Goal: Navigation & Orientation: Find specific page/section

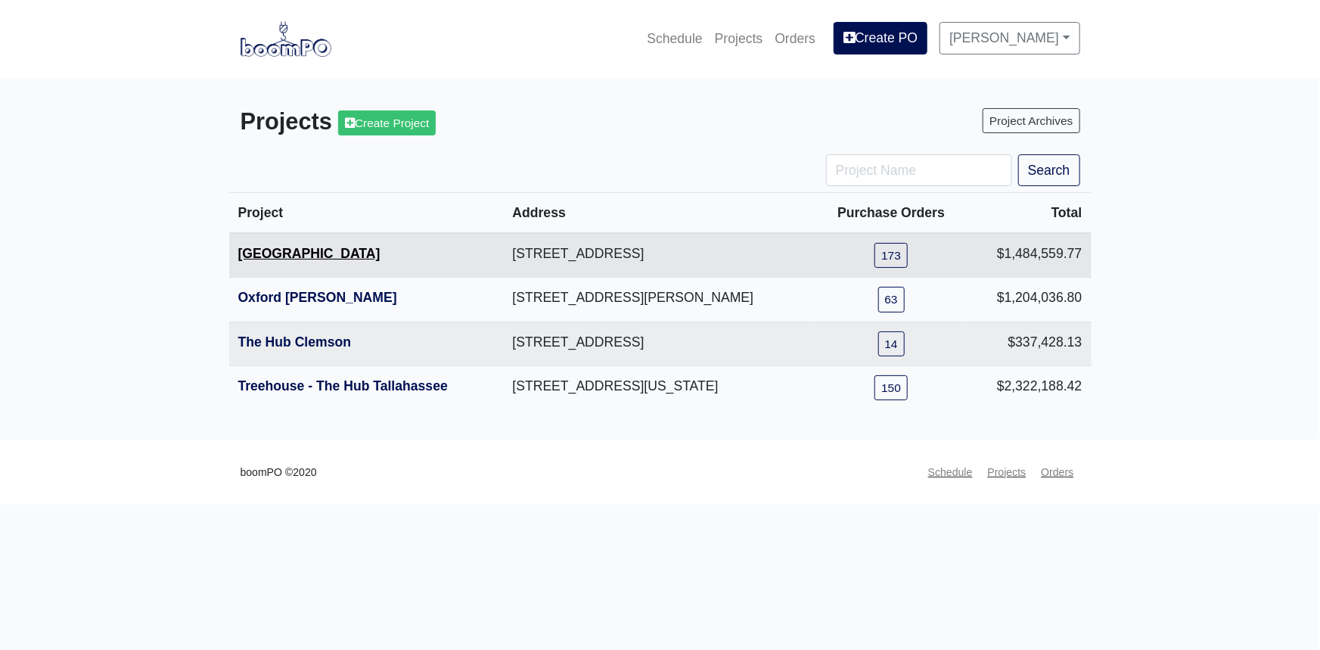
click at [315, 254] on link "[GEOGRAPHIC_DATA]" at bounding box center [309, 253] width 142 height 15
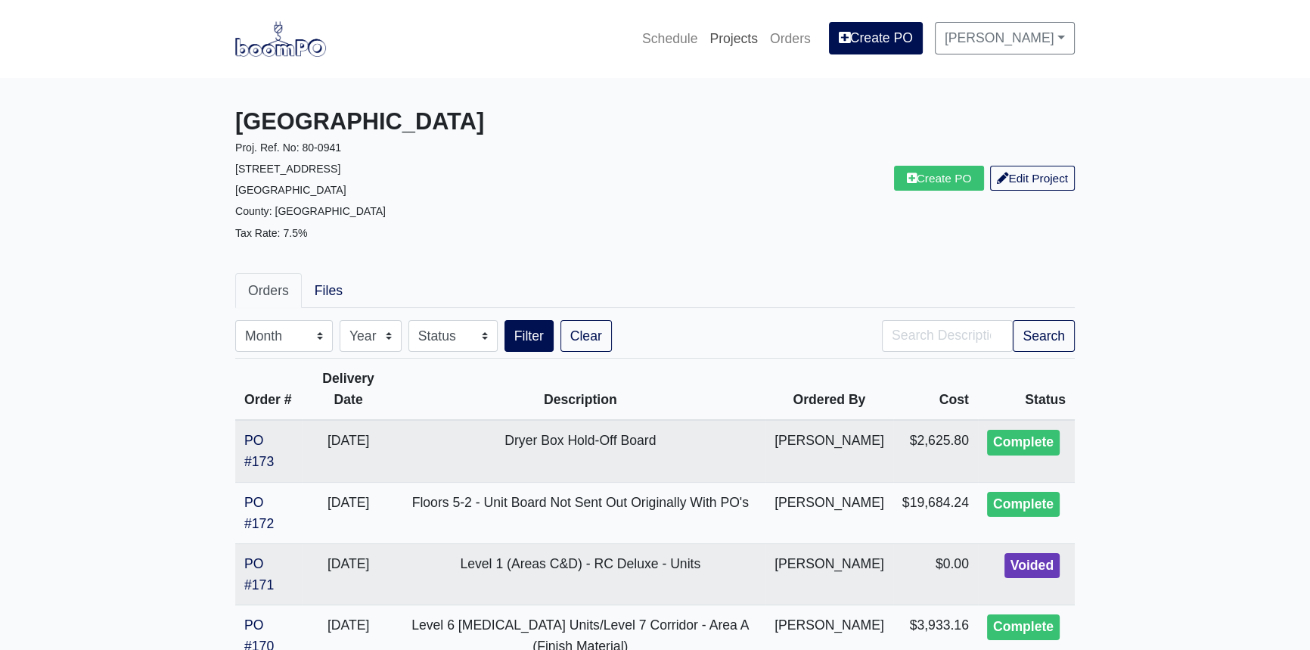
click at [756, 38] on link "Projects" at bounding box center [734, 38] width 61 height 33
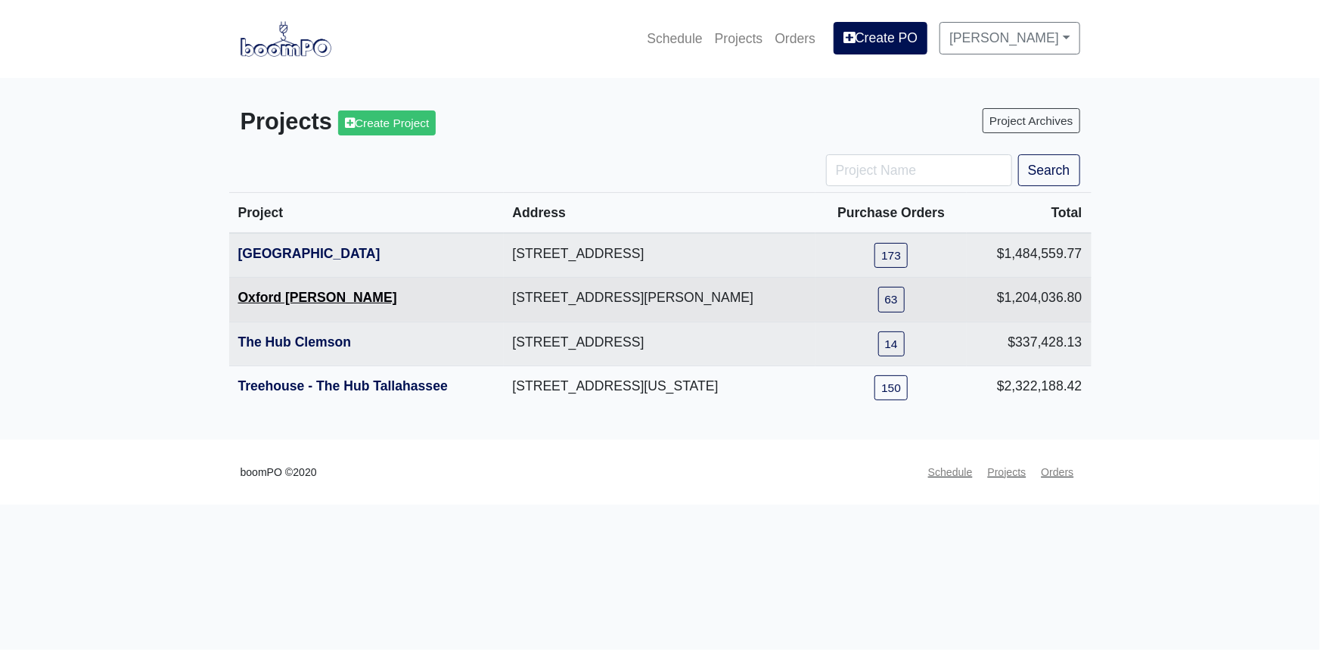
click at [293, 301] on link "Oxford [PERSON_NAME]" at bounding box center [317, 297] width 159 height 15
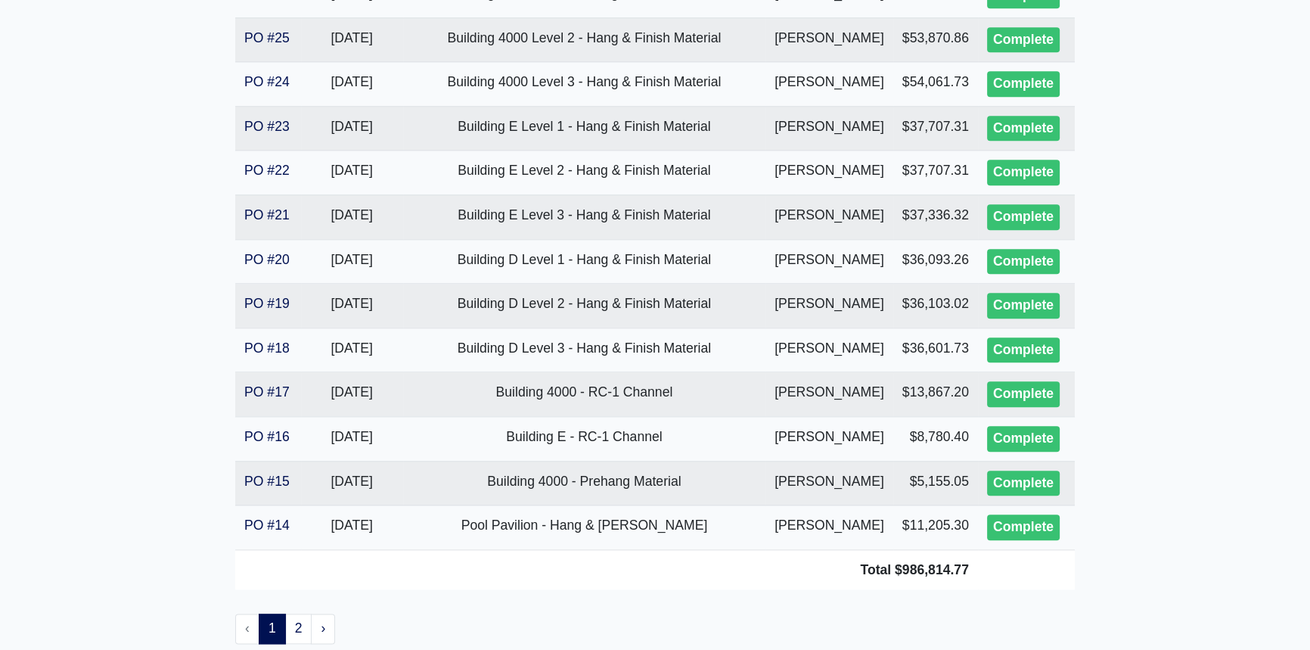
scroll to position [2150, 0]
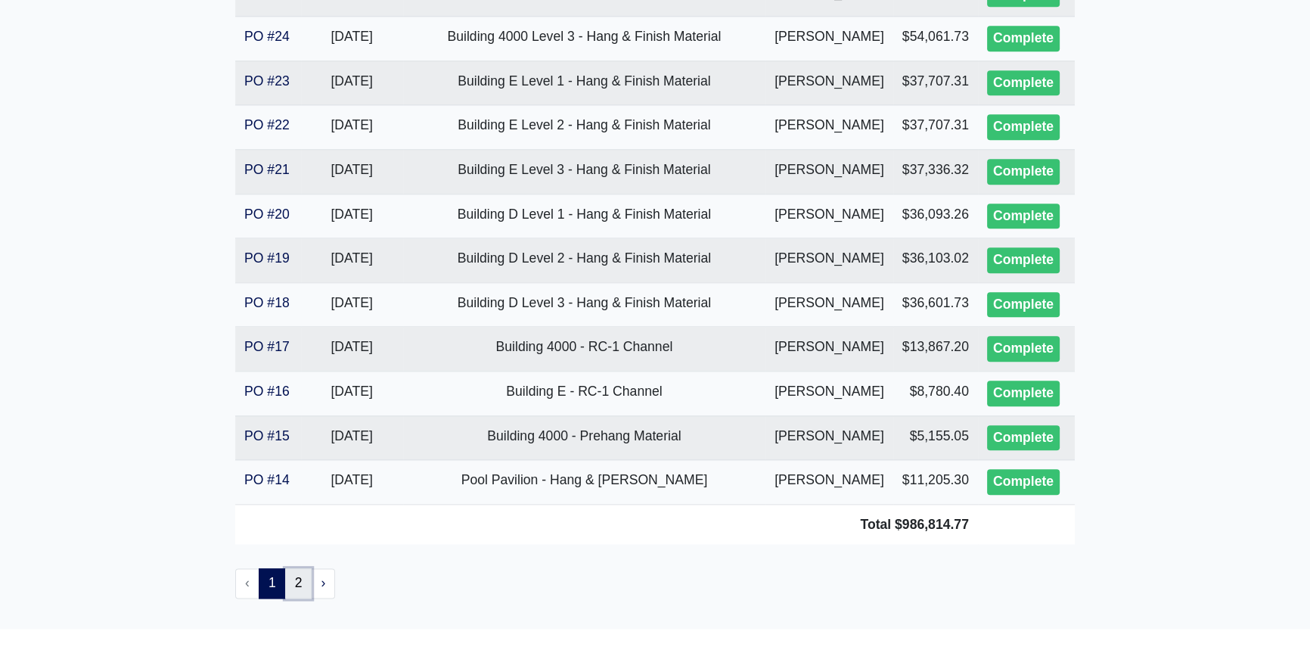
click at [297, 568] on link "2" at bounding box center [298, 583] width 27 height 30
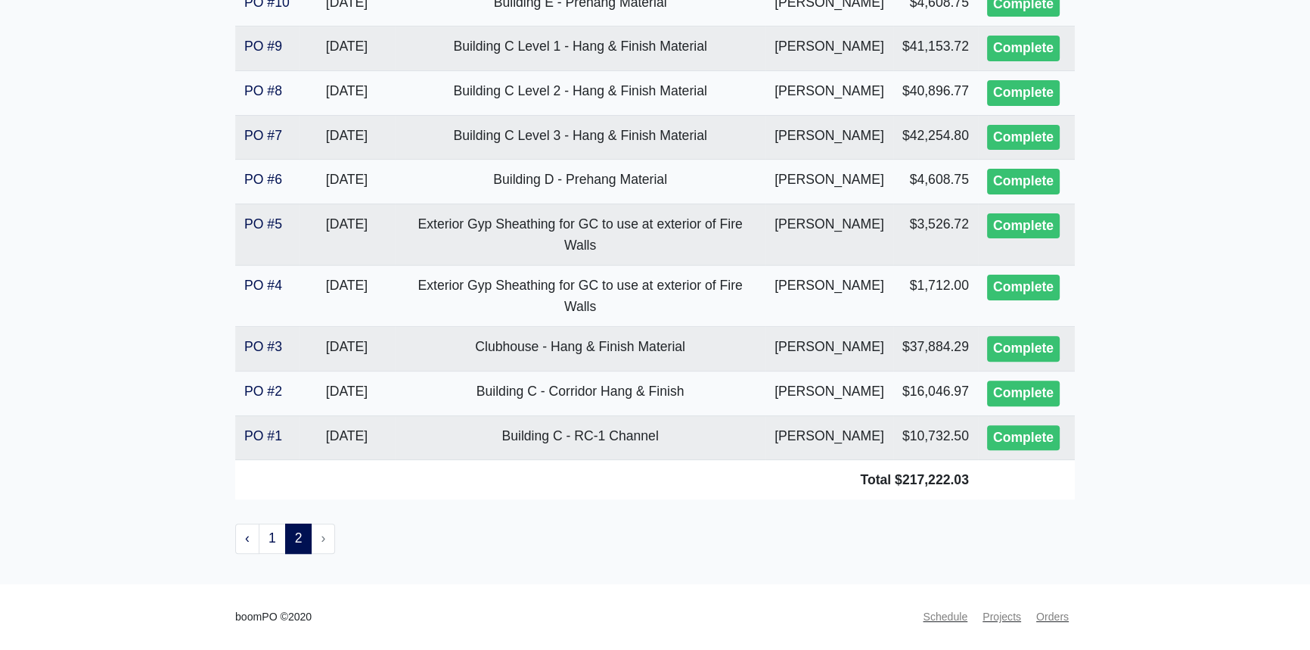
scroll to position [758, 0]
click at [275, 537] on link "1" at bounding box center [272, 539] width 27 height 30
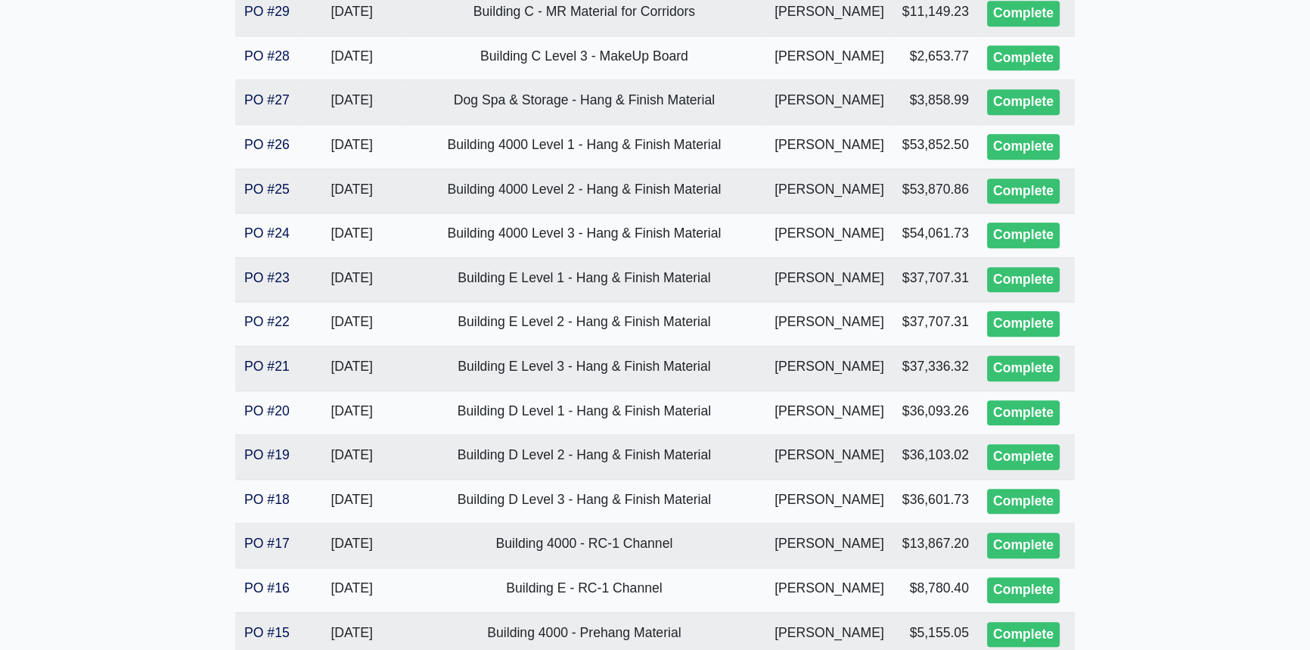
scroll to position [2150, 0]
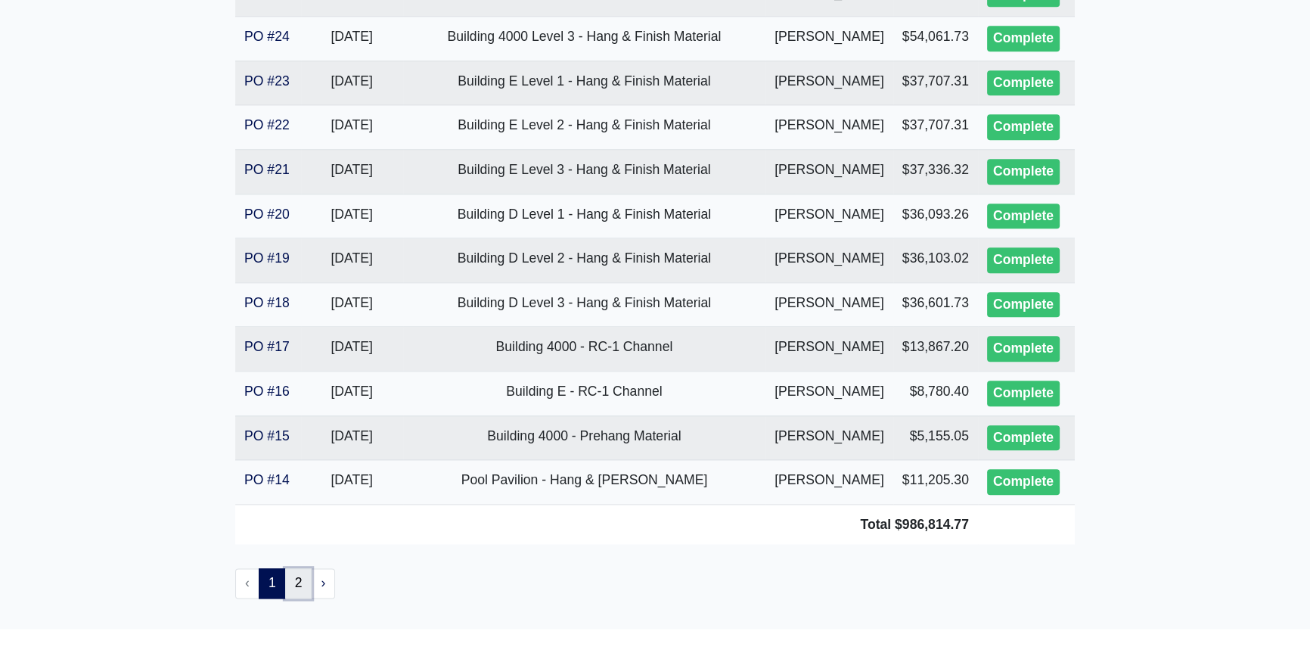
click at [301, 568] on link "2" at bounding box center [298, 583] width 27 height 30
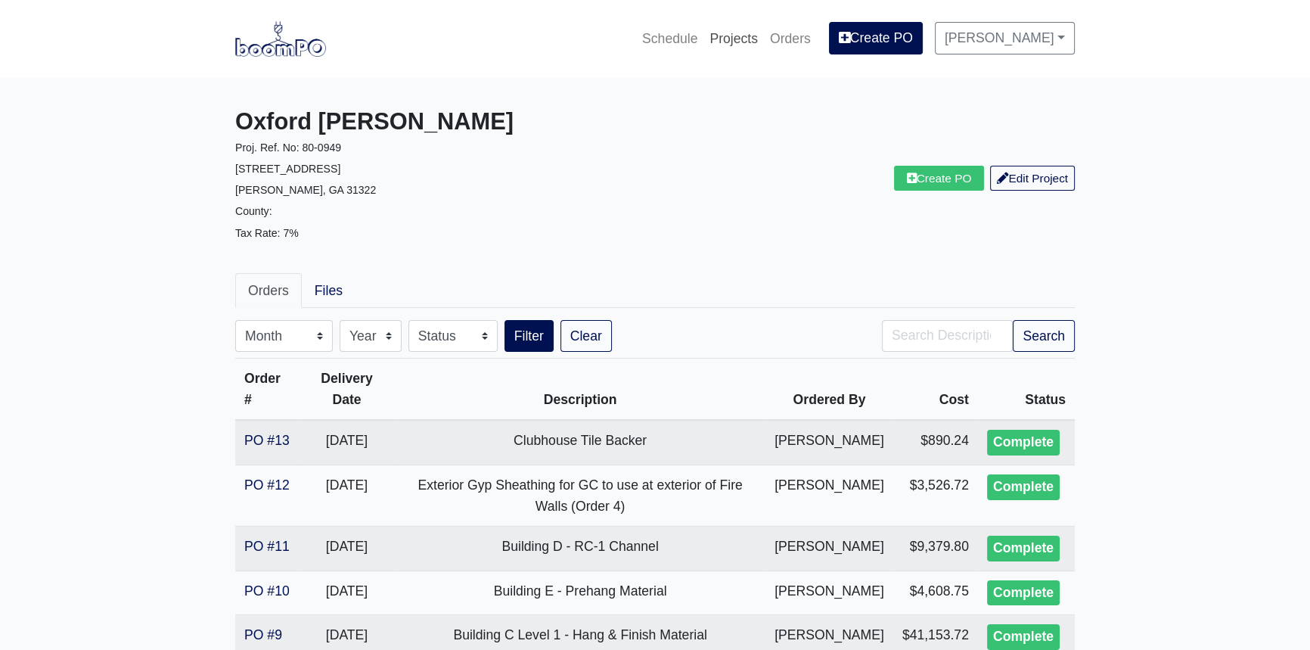
click at [764, 36] on link "Projects" at bounding box center [734, 38] width 61 height 33
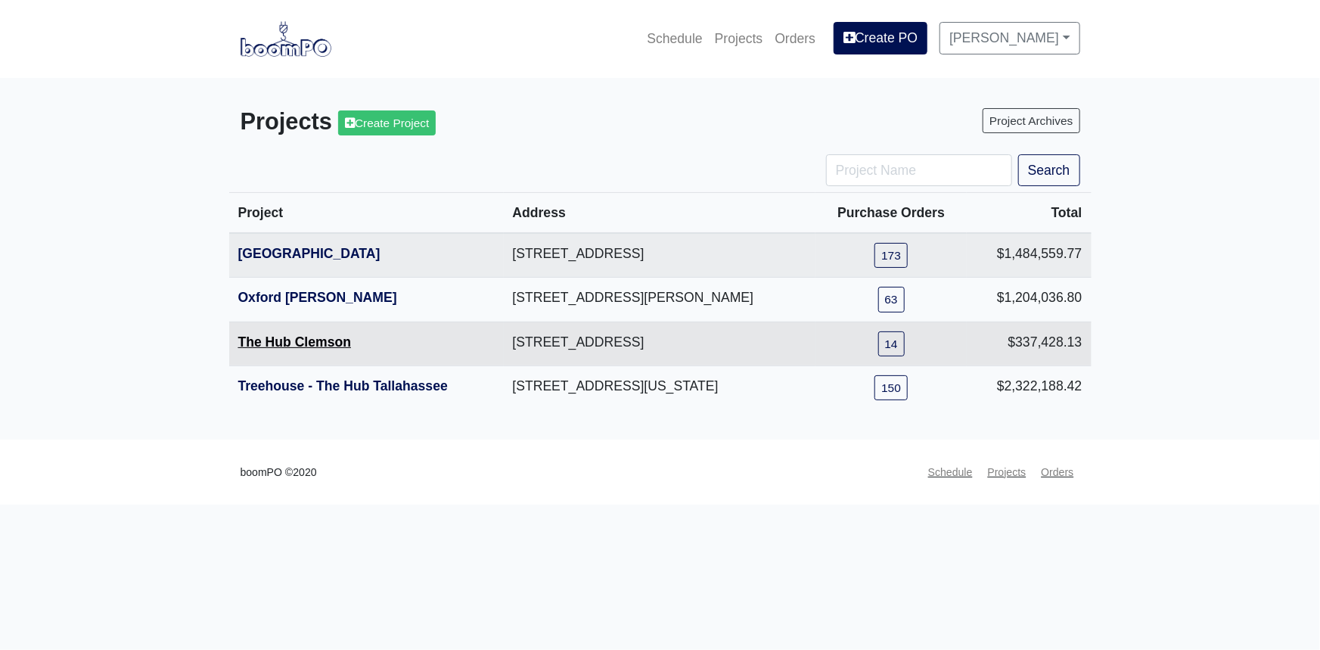
click at [292, 345] on link "The Hub Clemson" at bounding box center [294, 341] width 113 height 15
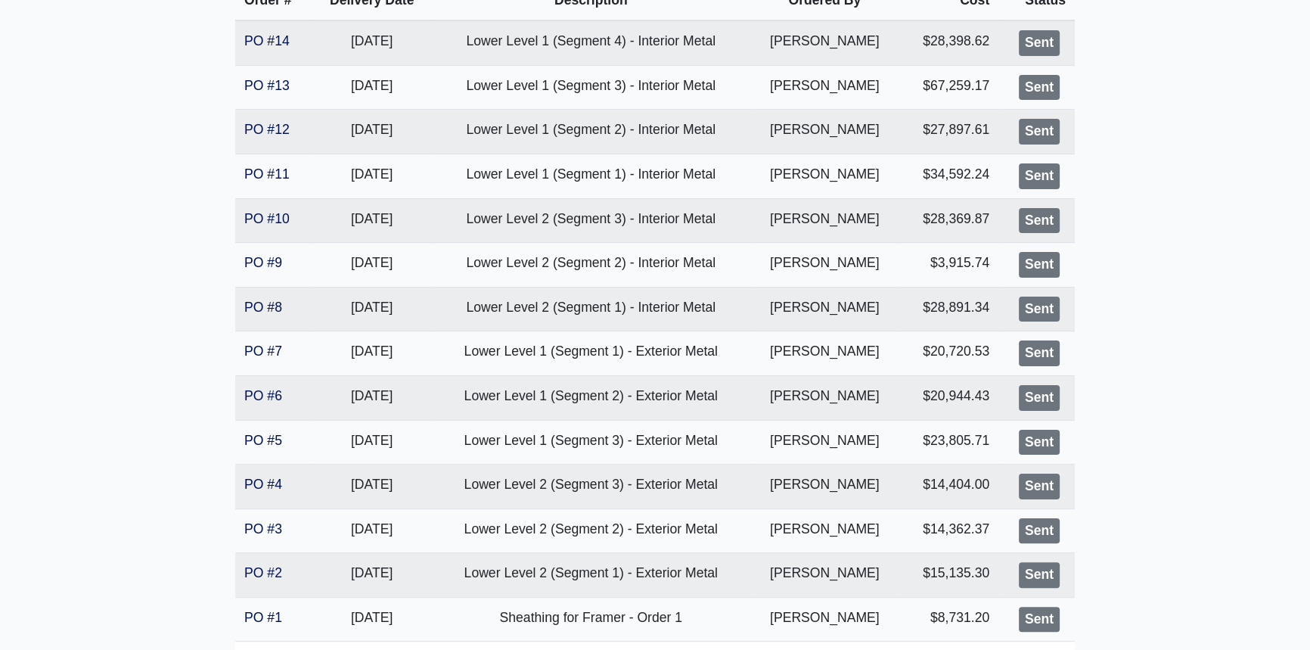
scroll to position [515, 0]
